Goal: Task Accomplishment & Management: Complete application form

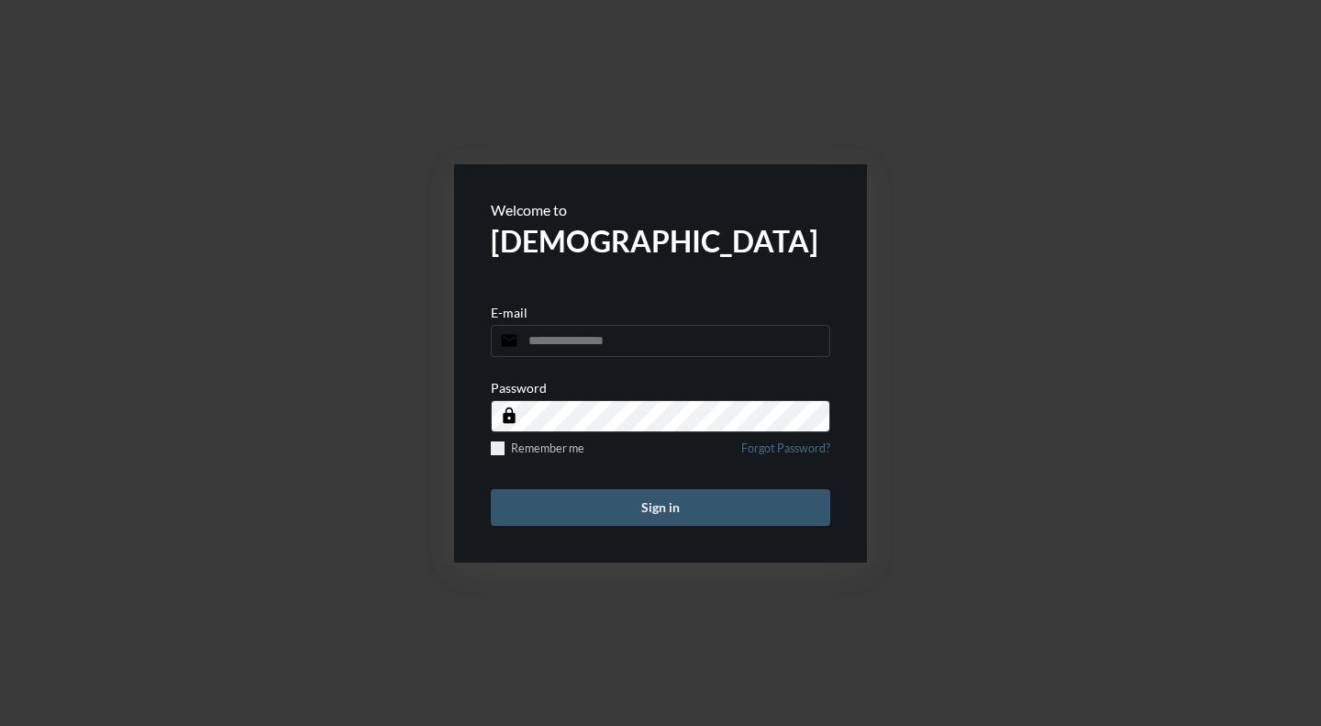
type input "**********"
click at [604, 512] on button "Sign in" at bounding box center [660, 507] width 339 height 37
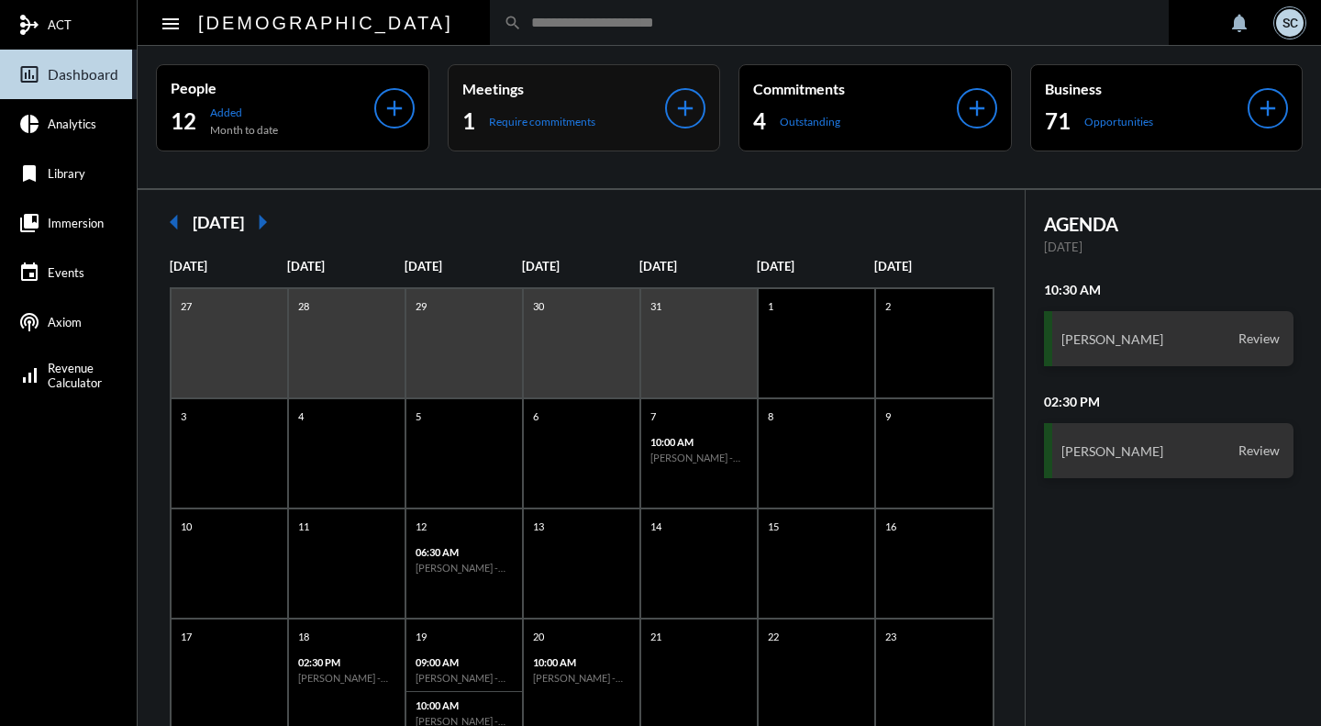
click at [613, 108] on div "1 Require commitments" at bounding box center [564, 120] width 204 height 29
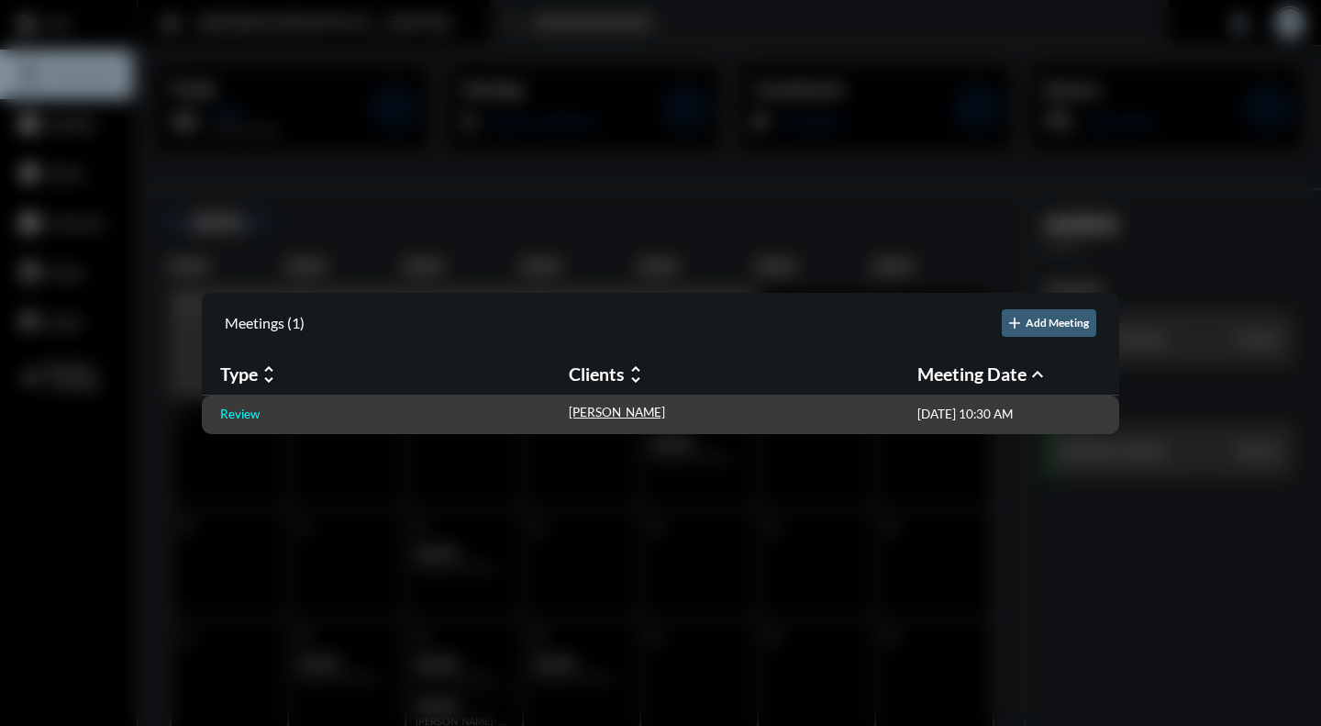
click at [237, 414] on p "Review" at bounding box center [239, 413] width 39 height 15
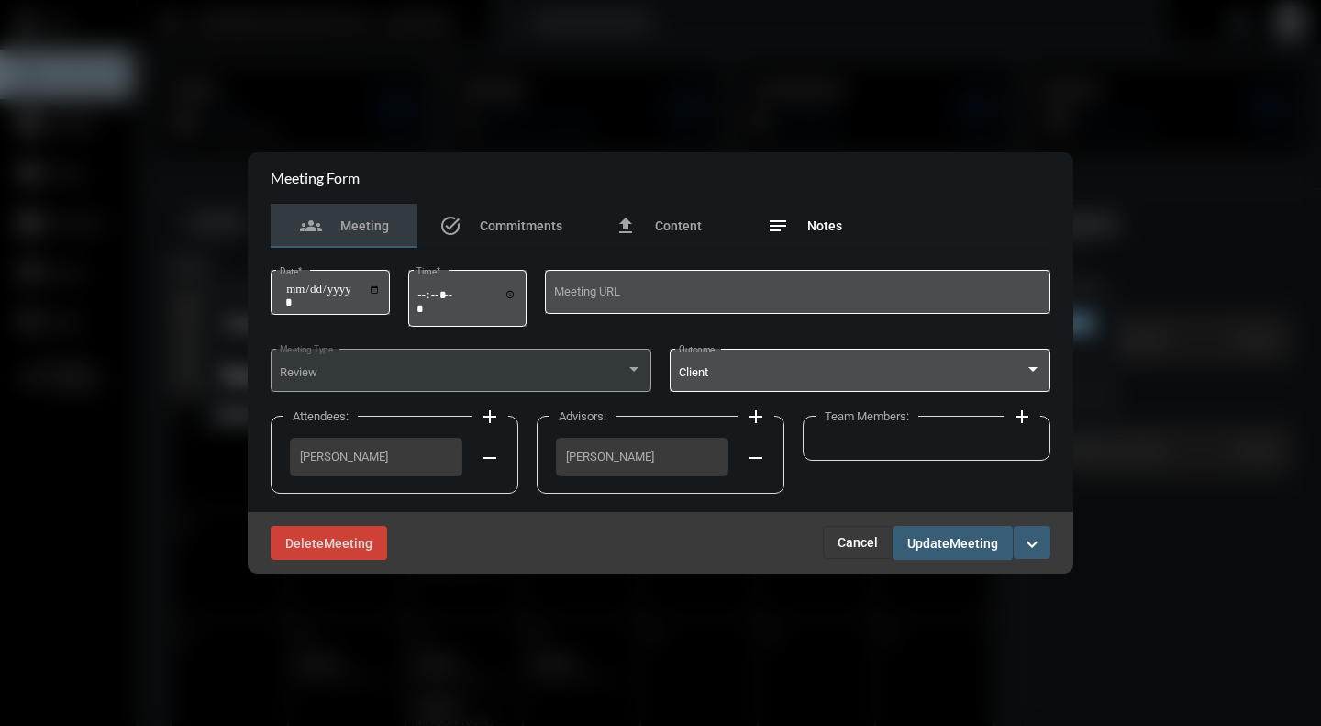
click at [831, 227] on span "Notes" at bounding box center [824, 225] width 35 height 15
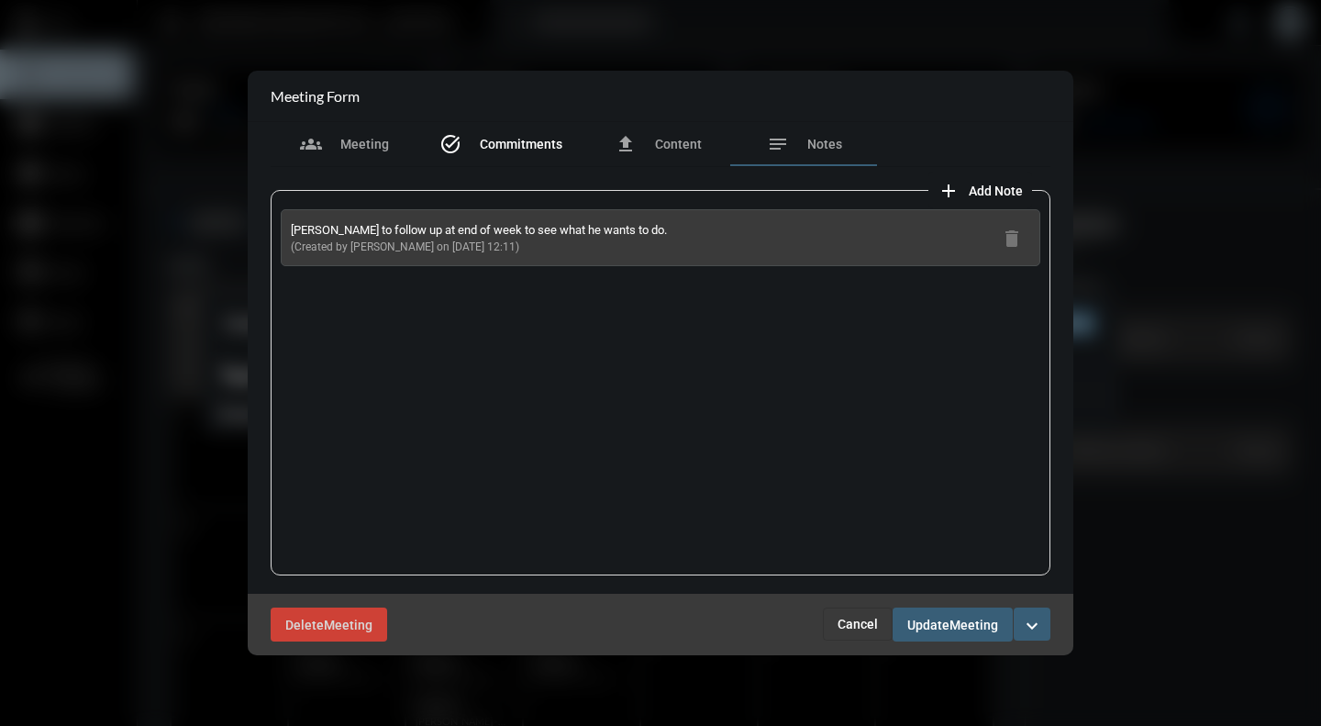
click at [516, 147] on span "Commitments" at bounding box center [521, 144] width 83 height 15
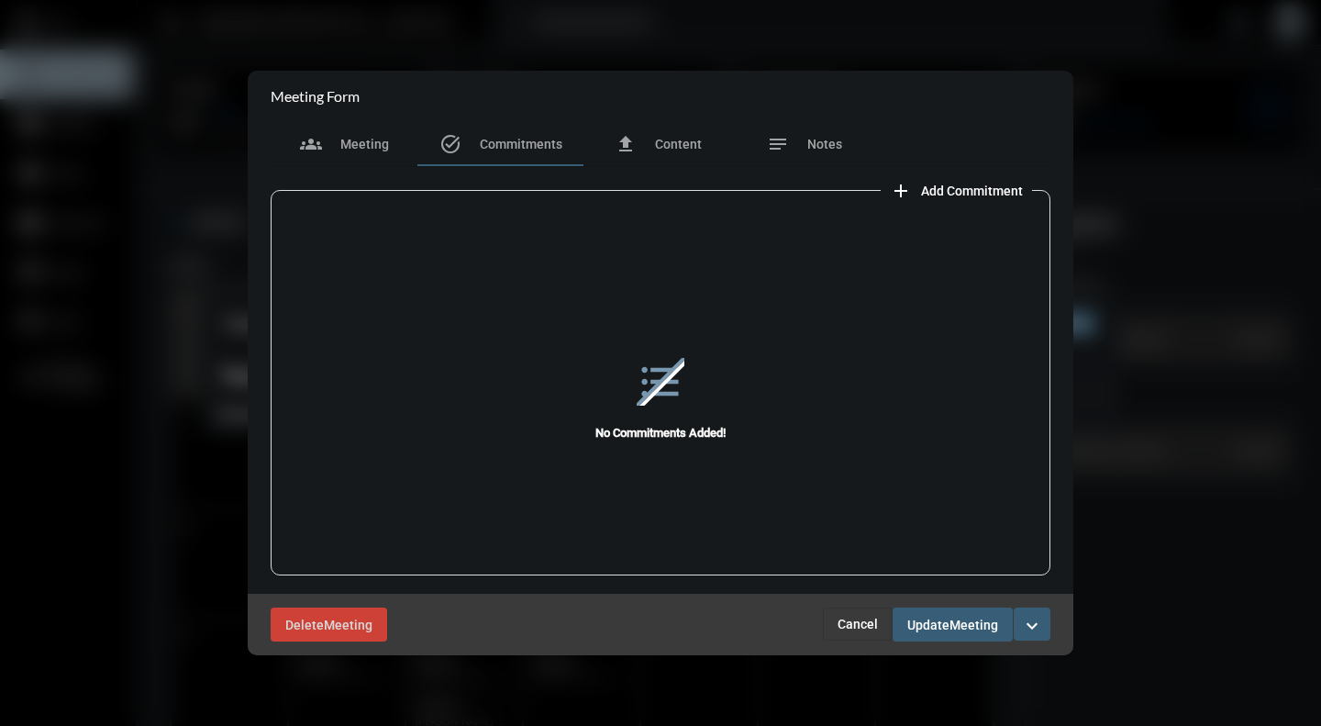
click at [945, 193] on span "Add Commitment" at bounding box center [972, 190] width 102 height 15
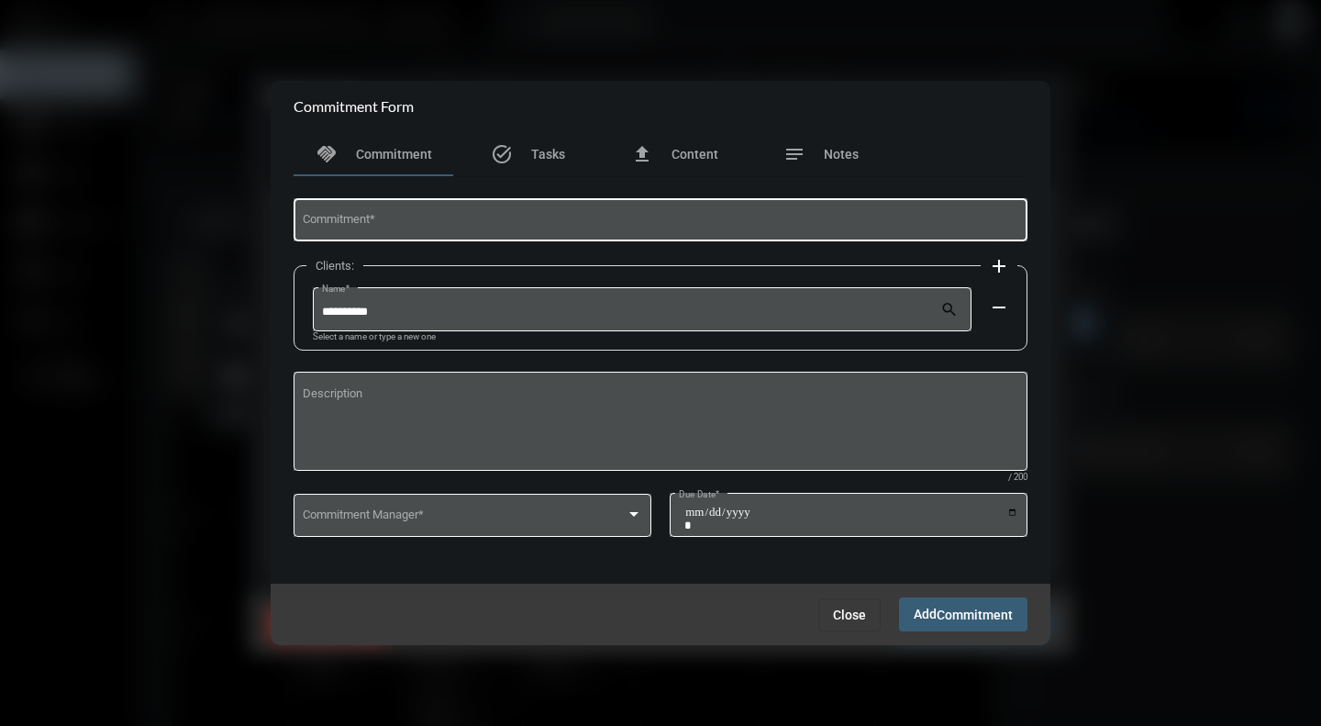
click at [671, 213] on div "Commitment *" at bounding box center [661, 218] width 716 height 47
type input "**********"
click at [600, 514] on span at bounding box center [465, 518] width 324 height 14
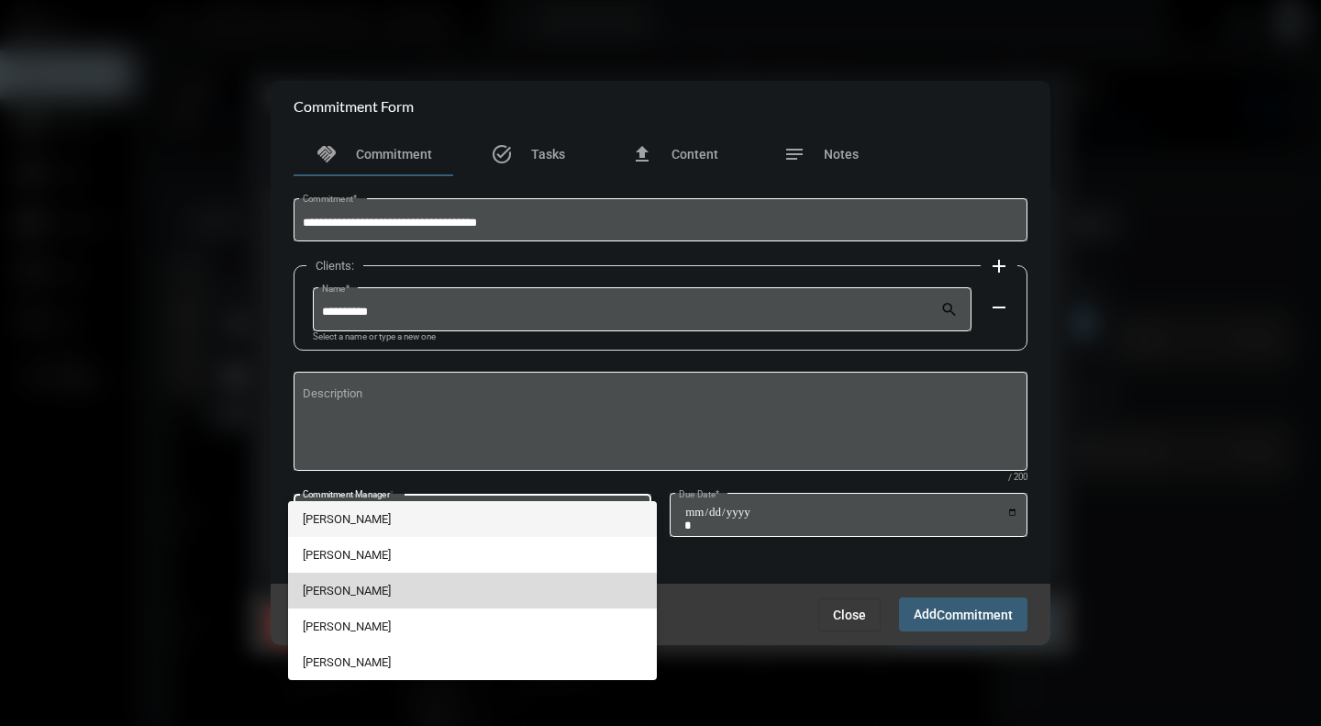
click at [346, 592] on span "[PERSON_NAME]" at bounding box center [473, 590] width 340 height 36
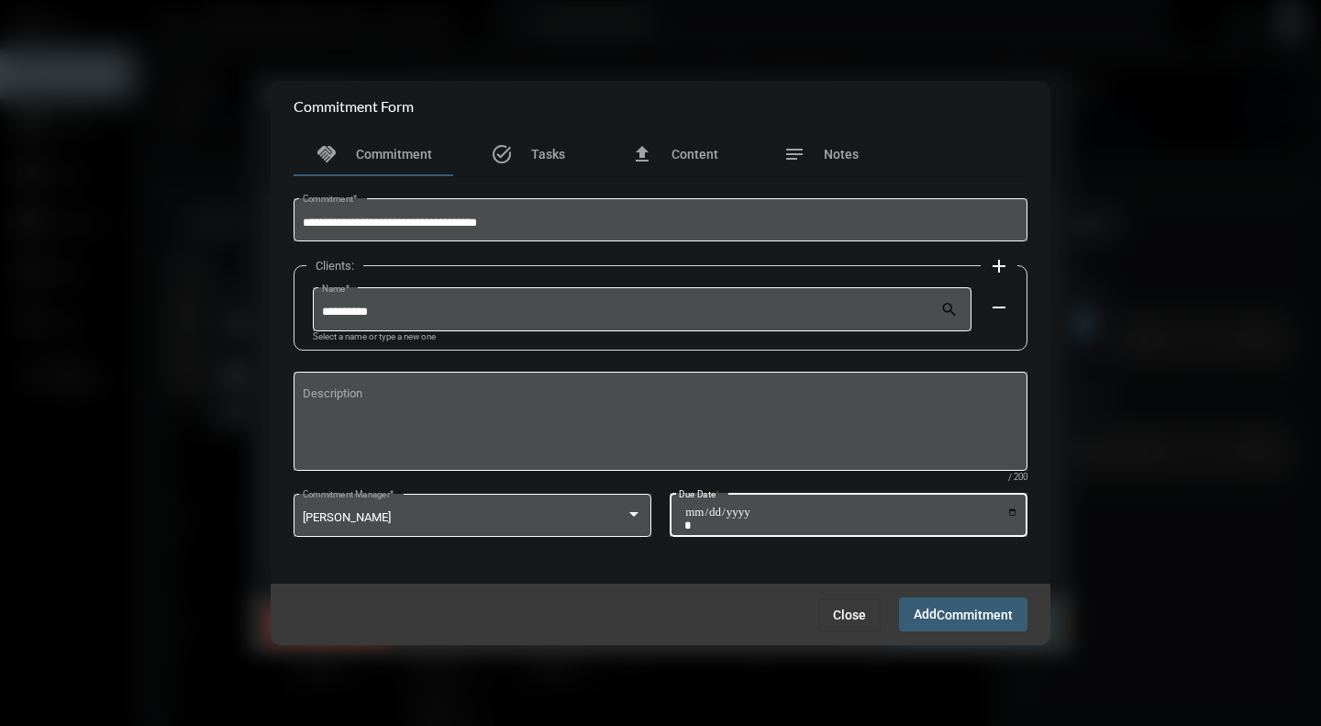
click at [1011, 516] on input "Due Date *" at bounding box center [851, 518] width 334 height 26
type input "**********"
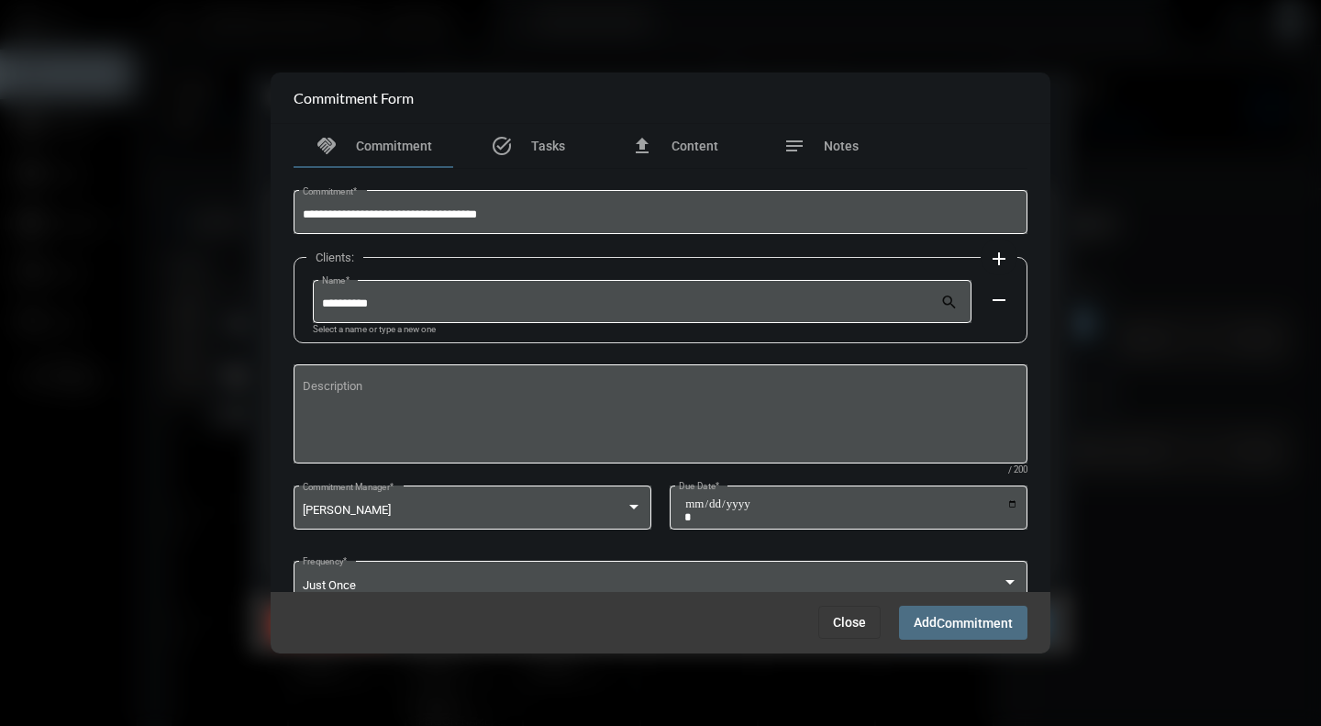
click at [947, 631] on button "Add Commitment" at bounding box center [963, 622] width 128 height 34
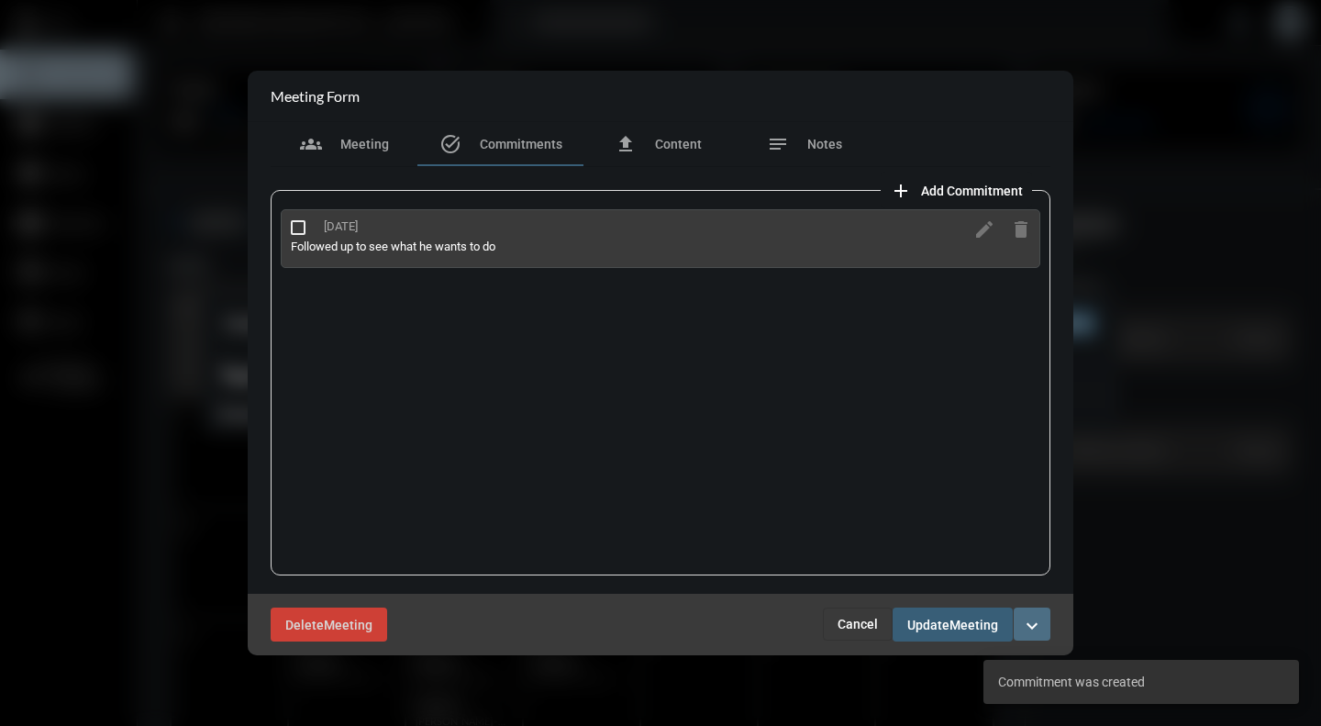
click at [1045, 629] on button "expand_more" at bounding box center [1032, 623] width 37 height 33
click at [913, 665] on p "Complete" at bounding box center [926, 664] width 56 height 16
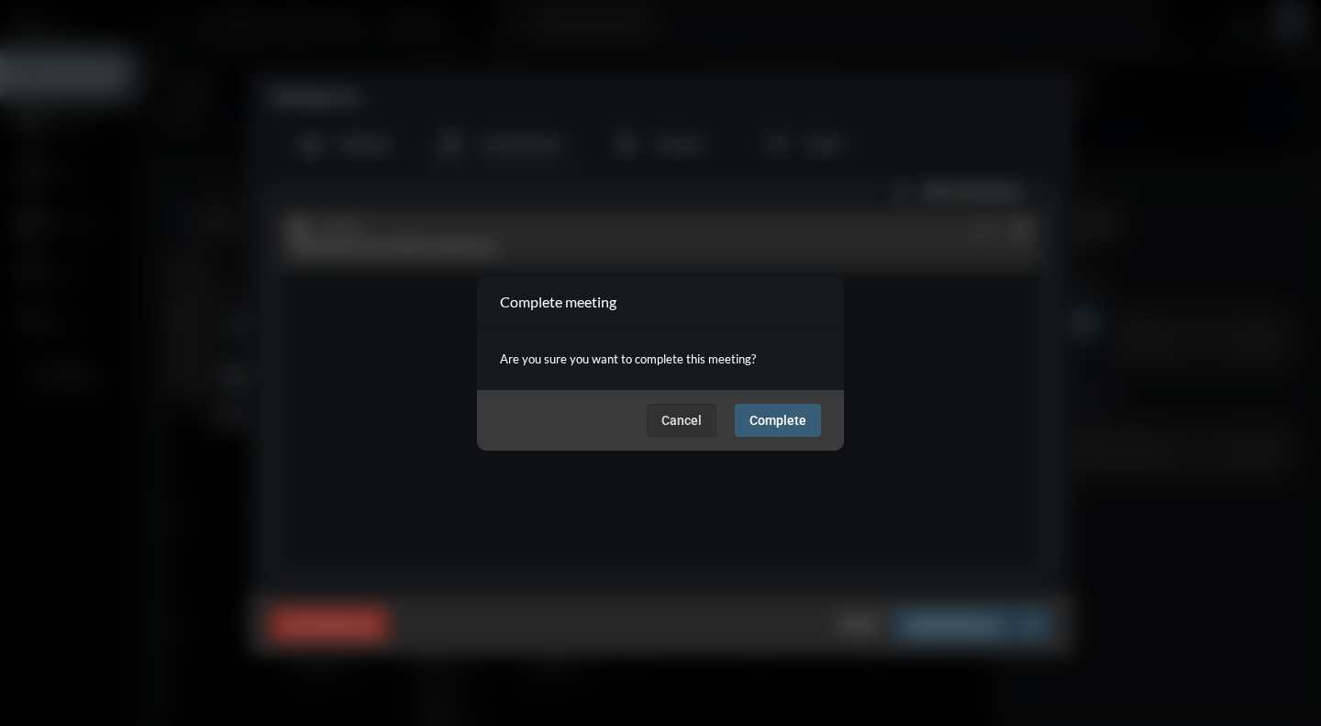
click at [779, 419] on span "Complete" at bounding box center [777, 420] width 57 height 15
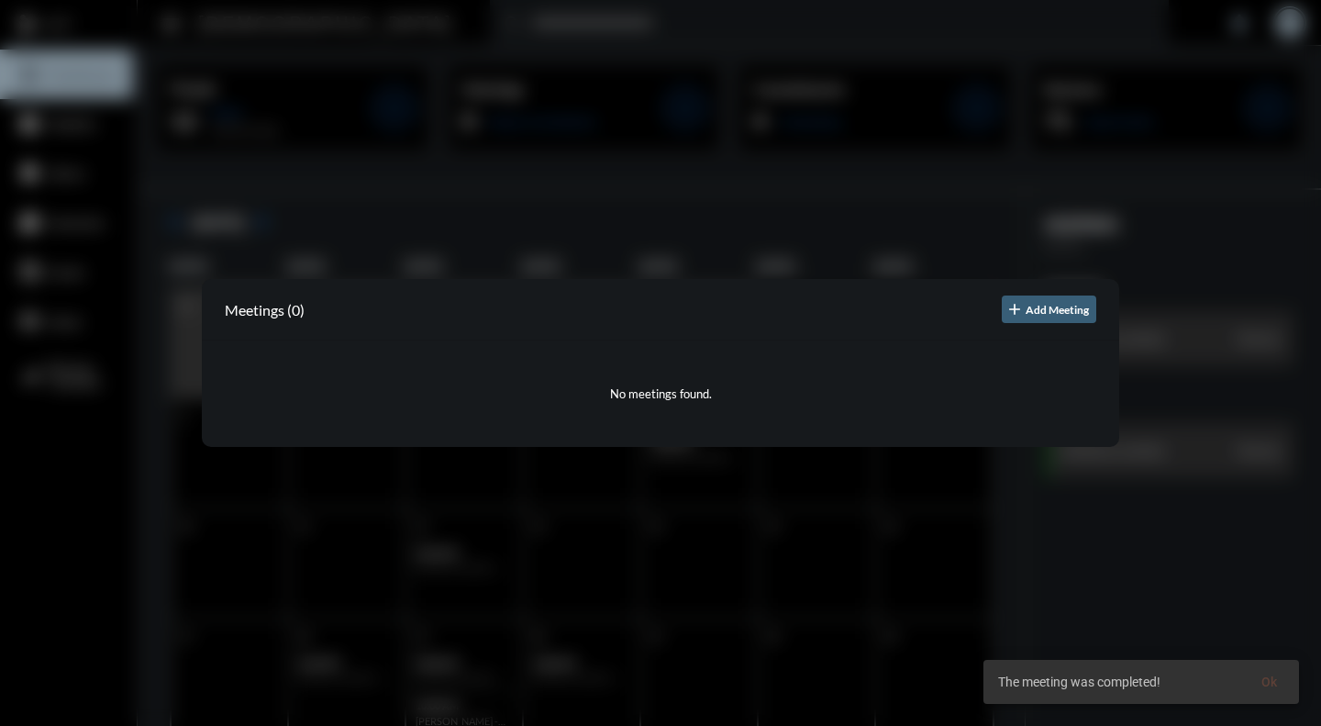
click at [974, 558] on div at bounding box center [660, 363] width 1321 height 726
